Goal: Information Seeking & Learning: Learn about a topic

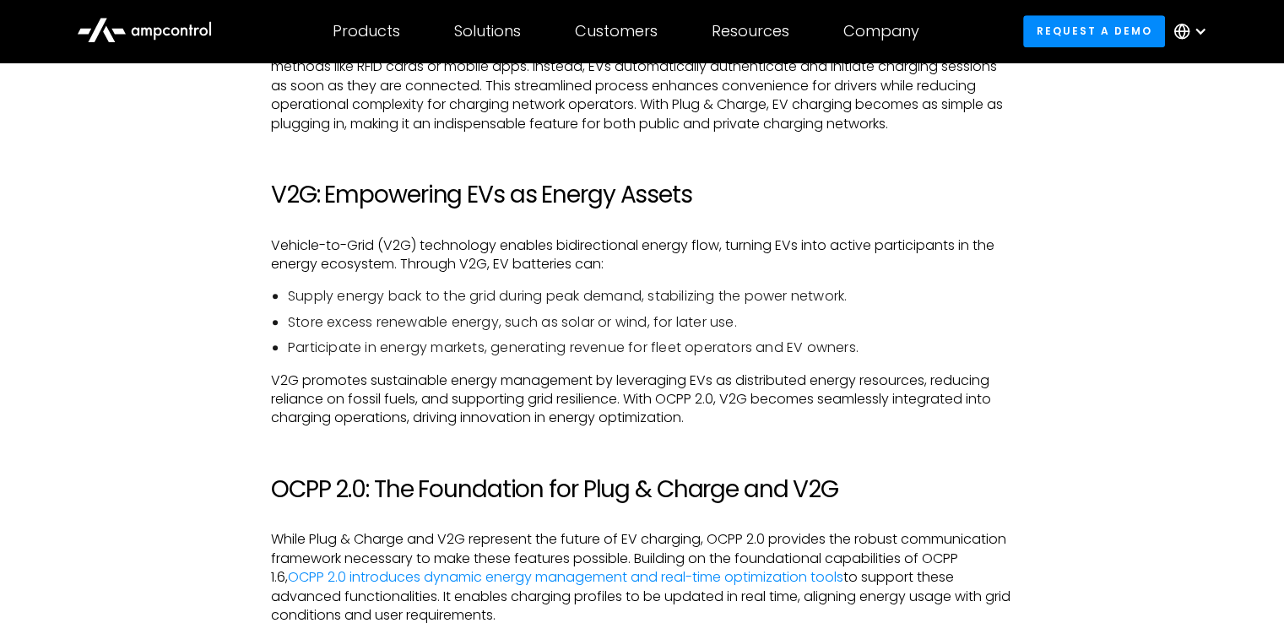
scroll to position [1266, 0]
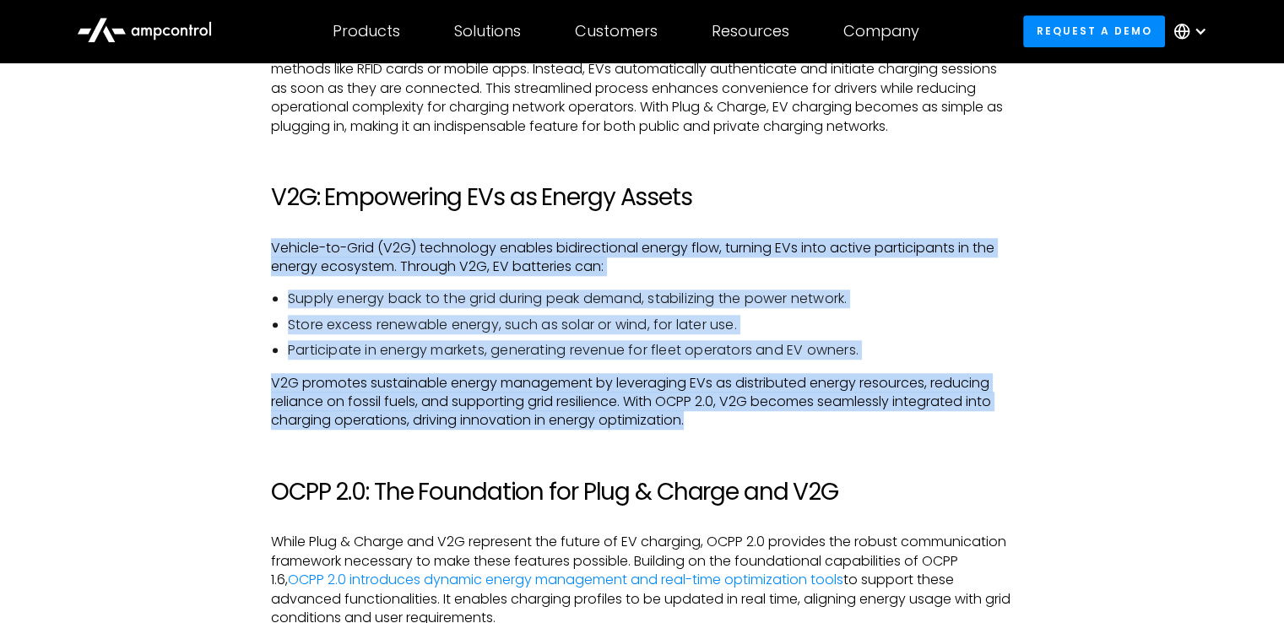
drag, startPoint x: 733, startPoint y: 428, endPoint x: 762, endPoint y: 192, distance: 237.4
click at [762, 192] on h2 "V2G: Empowering EVs as Energy Assets" at bounding box center [642, 197] width 742 height 29
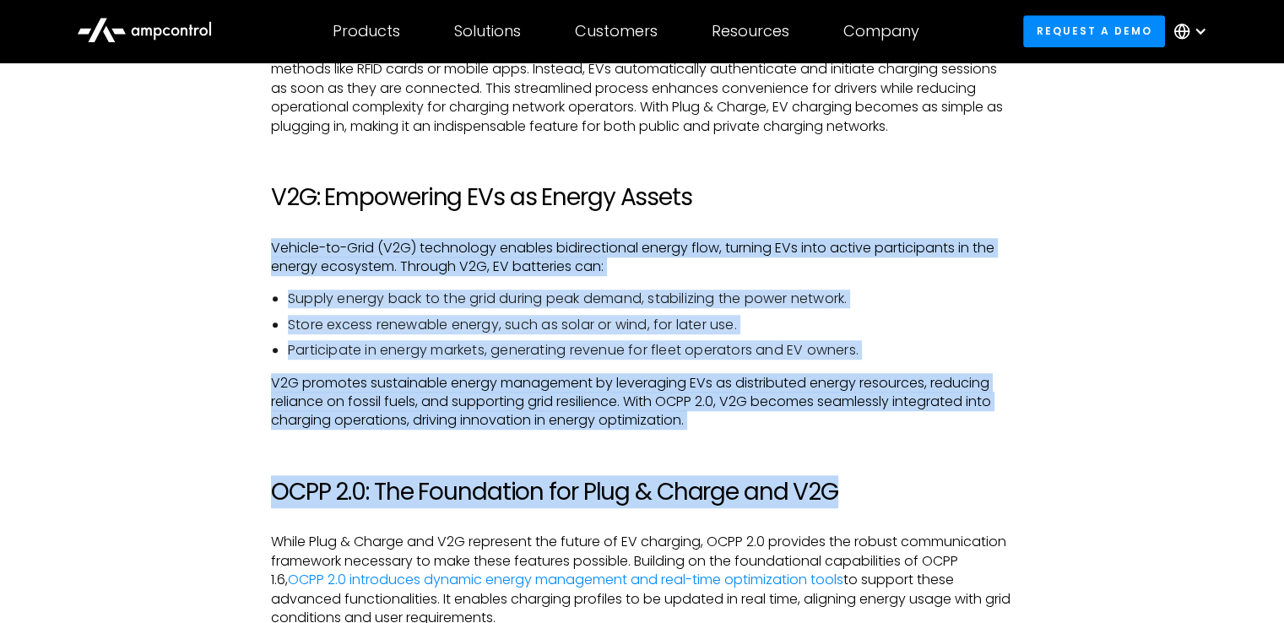
drag, startPoint x: 773, startPoint y: 203, endPoint x: 815, endPoint y: 431, distance: 231.7
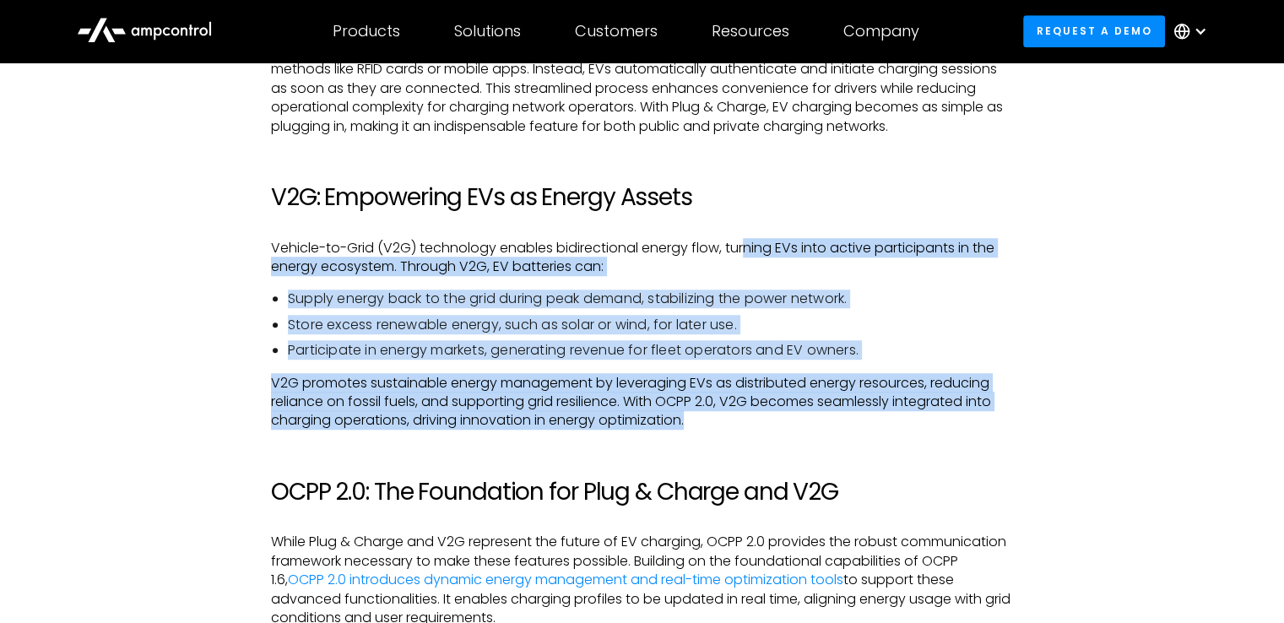
drag, startPoint x: 787, startPoint y: 402, endPoint x: 750, endPoint y: 214, distance: 191.9
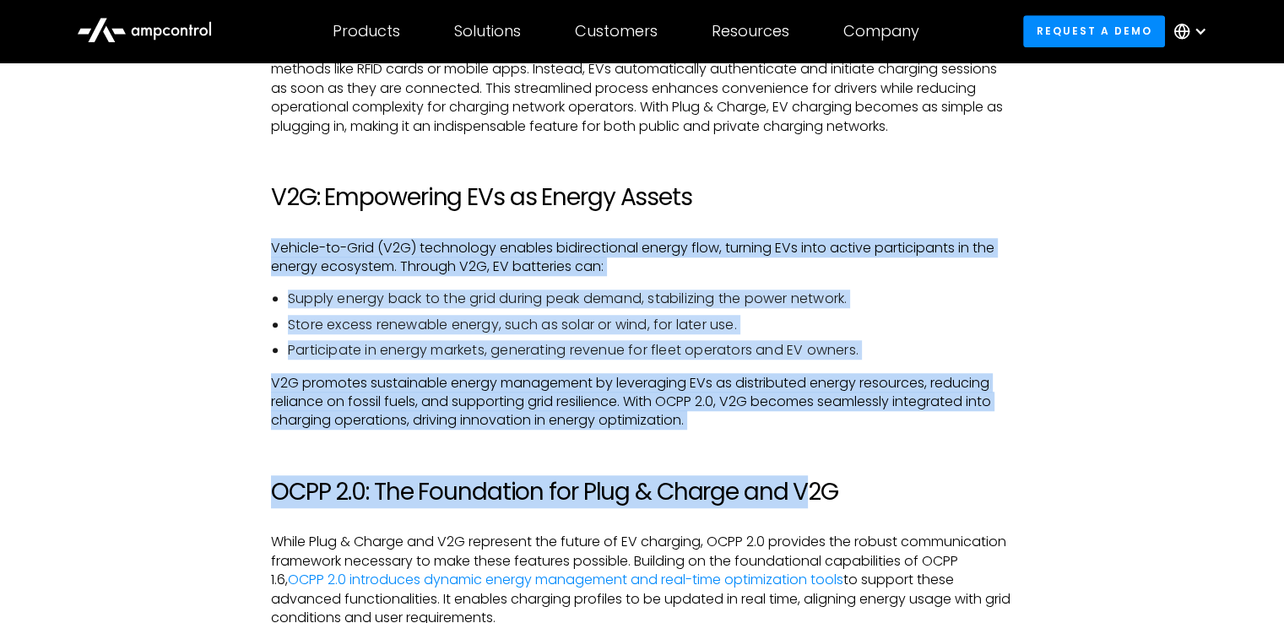
drag, startPoint x: 791, startPoint y: 354, endPoint x: 812, endPoint y: 461, distance: 109.3
click at [806, 430] on p "V2G promotes sustainable energy management by leveraging EVs as distributed ene…" at bounding box center [642, 402] width 742 height 57
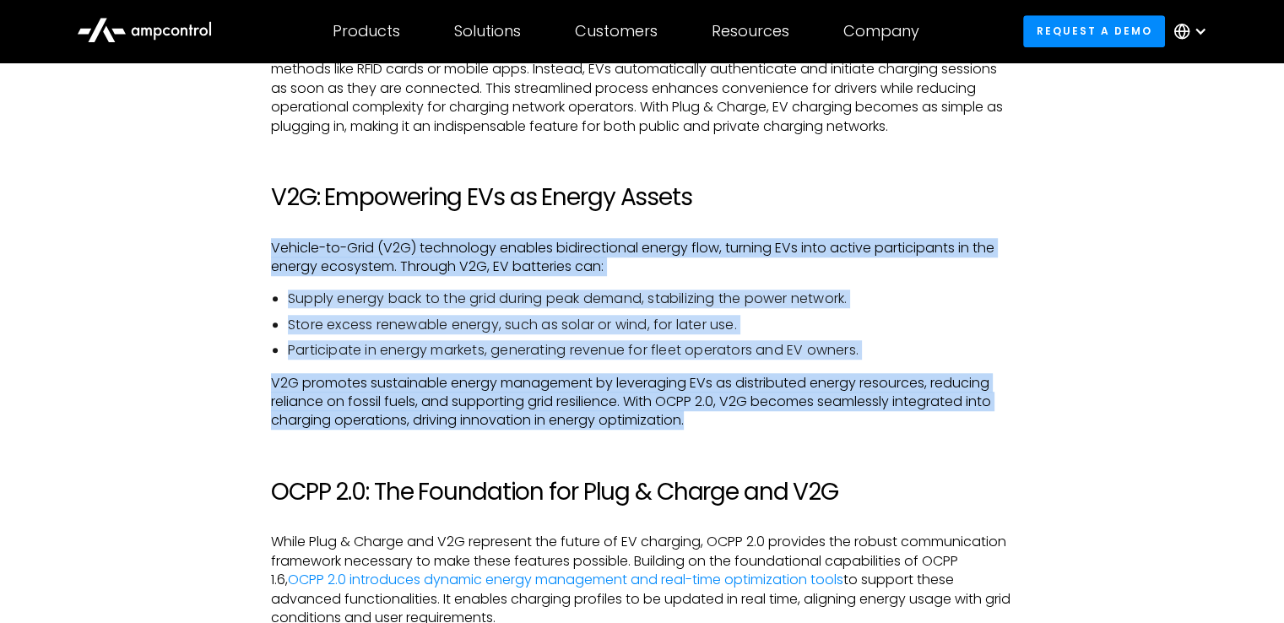
drag, startPoint x: 805, startPoint y: 420, endPoint x: 746, endPoint y: 187, distance: 240.2
click at [746, 186] on h2 "V2G: Empowering EVs as Energy Assets" at bounding box center [642, 197] width 742 height 29
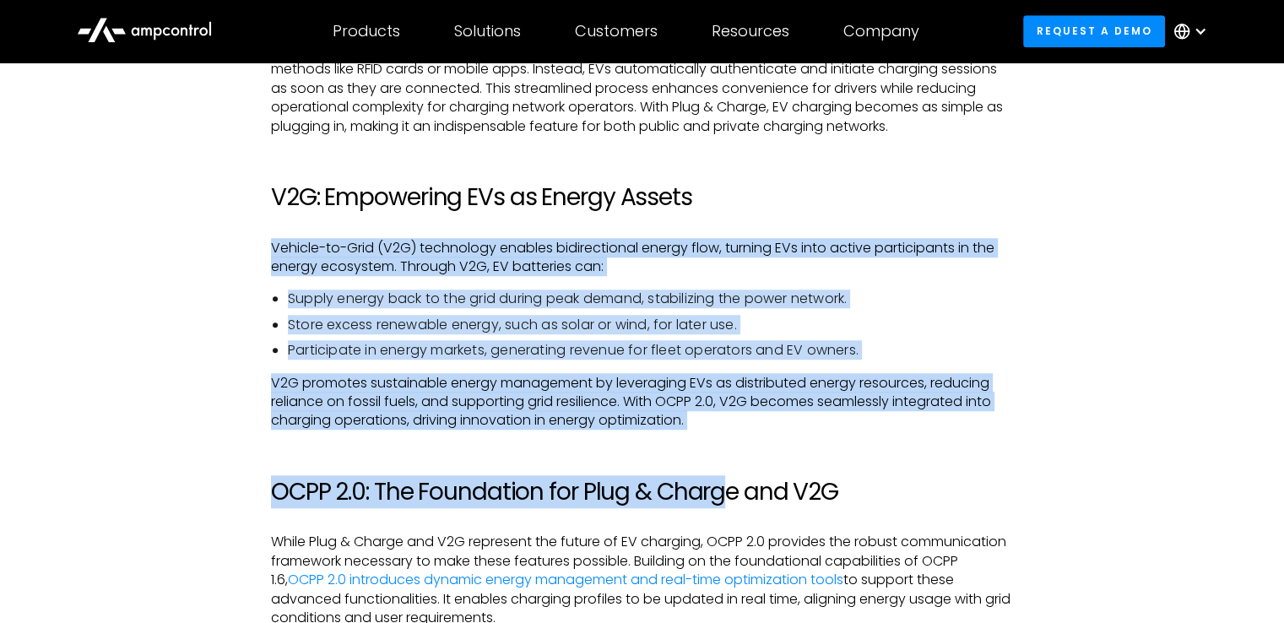
drag, startPoint x: 726, startPoint y: 180, endPoint x: 739, endPoint y: 468, distance: 288.1
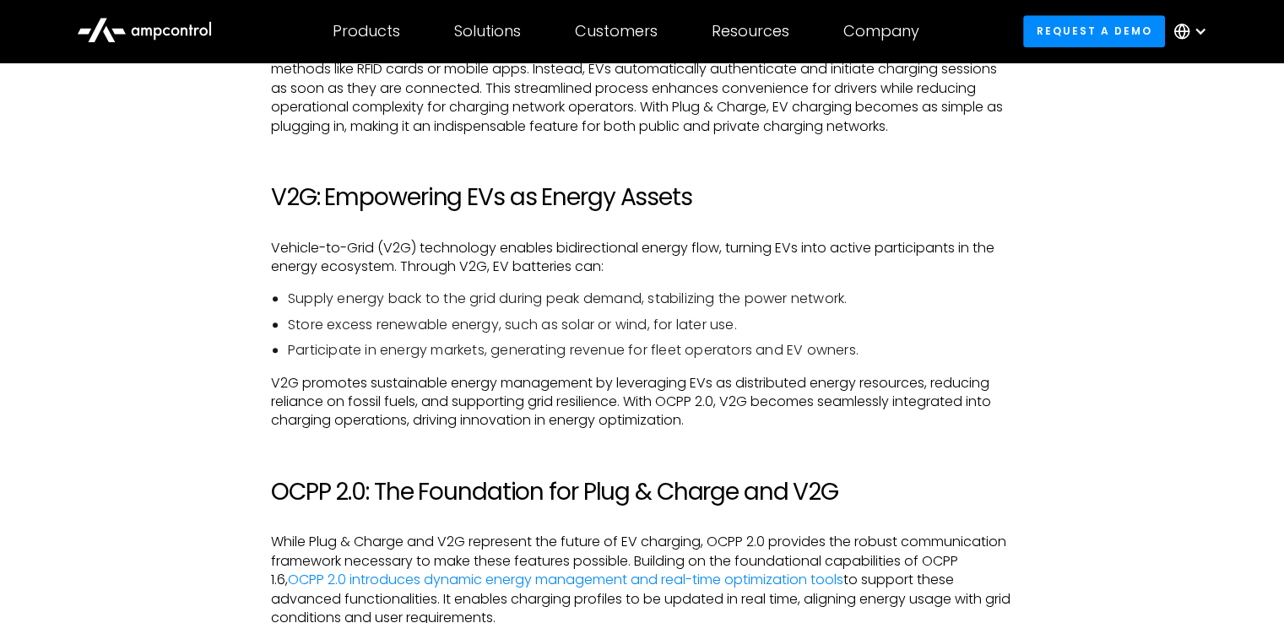
drag, startPoint x: 754, startPoint y: 436, endPoint x: 730, endPoint y: 436, distance: 23.7
drag, startPoint x: 730, startPoint y: 436, endPoint x: 719, endPoint y: 440, distance: 11.5
